Goal: Register for event/course

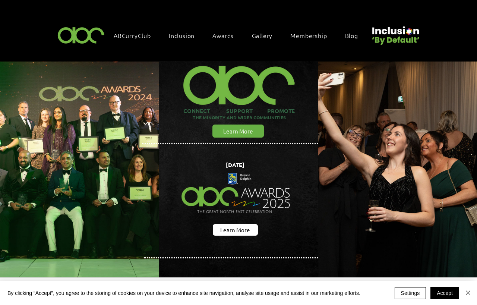
click at [222, 37] on span "Awards" at bounding box center [222, 35] width 21 height 8
click at [368, 198] on img "main content" at bounding box center [397, 169] width 159 height 216
click at [465, 293] on img "Close" at bounding box center [467, 292] width 9 height 9
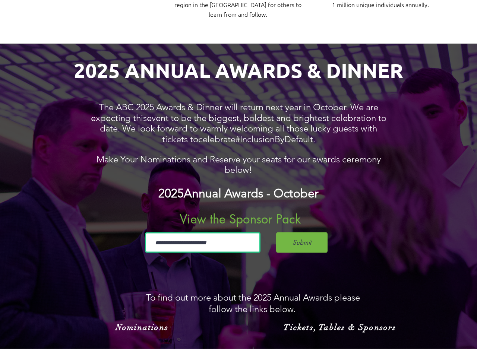
scroll to position [459, 0]
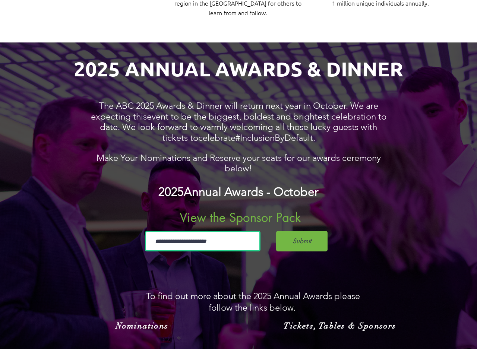
click at [263, 210] on span "View the Sponsor Pack" at bounding box center [240, 218] width 121 height 16
click at [210, 231] on input "email" at bounding box center [202, 241] width 115 height 20
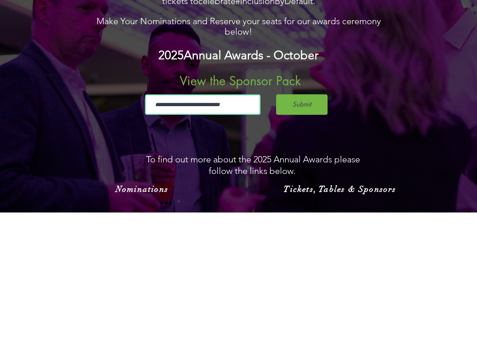
type input "**********"
click at [305, 237] on span "Submit" at bounding box center [301, 241] width 19 height 9
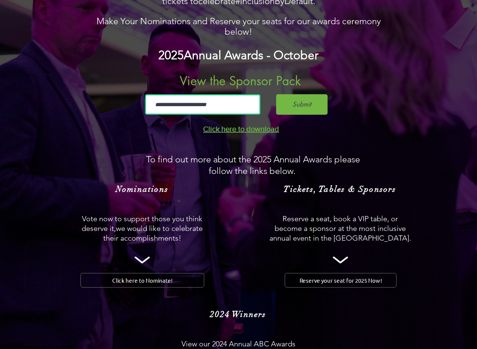
click at [142, 273] on link "Click here to Nominate!" at bounding box center [142, 280] width 124 height 15
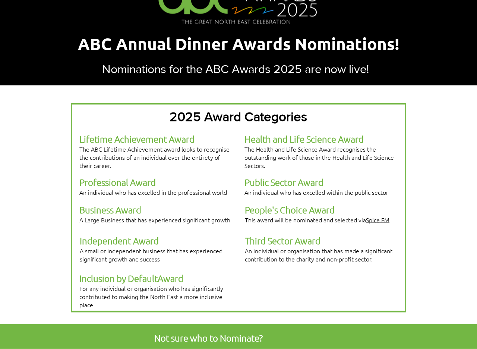
scroll to position [104, 0]
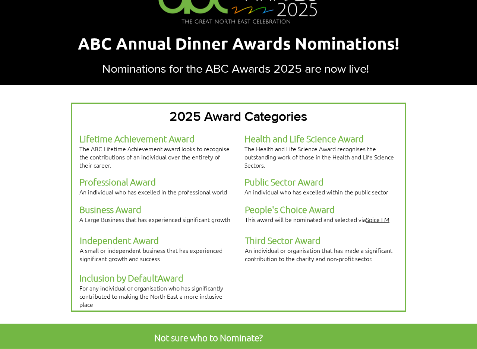
click at [329, 142] on p "Health and Life Science Award The Health and Life Science Award recognises the …" at bounding box center [320, 151] width 152 height 36
click at [323, 151] on span "The Health and Life Science Award recognises the outstanding work of those in t…" at bounding box center [318, 157] width 149 height 25
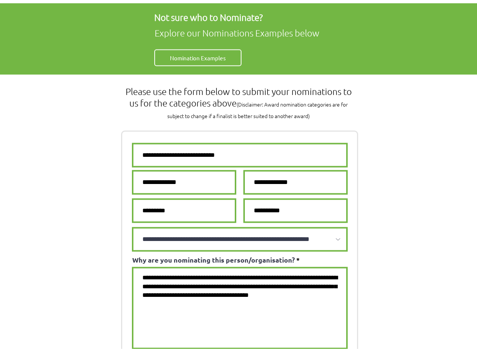
scroll to position [425, 0]
